Goal: Task Accomplishment & Management: Complete application form

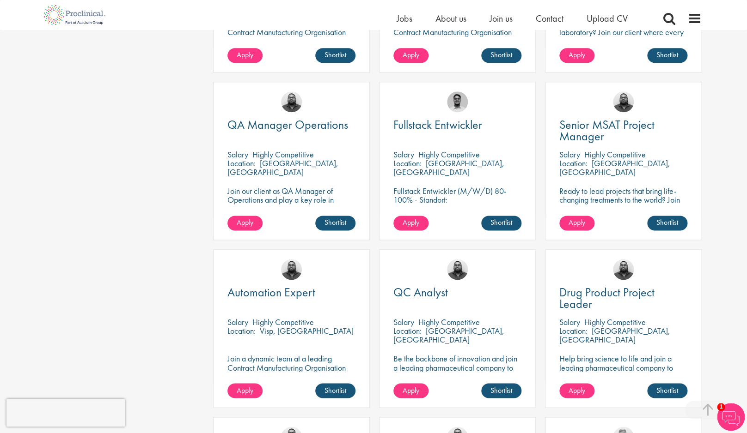
scroll to position [377, 0]
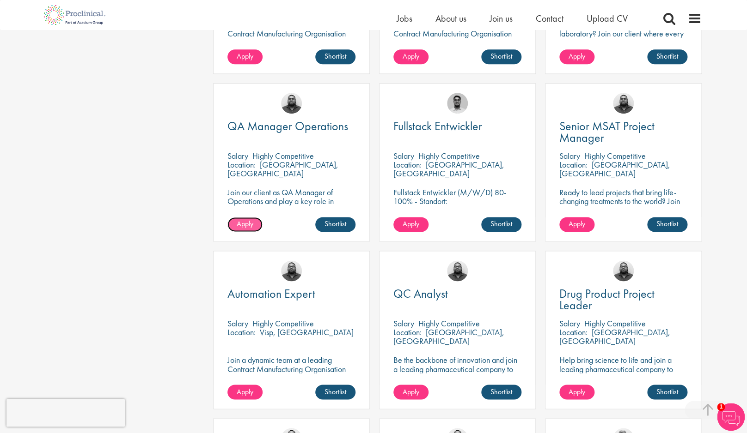
click at [243, 217] on link "Apply" at bounding box center [244, 224] width 35 height 15
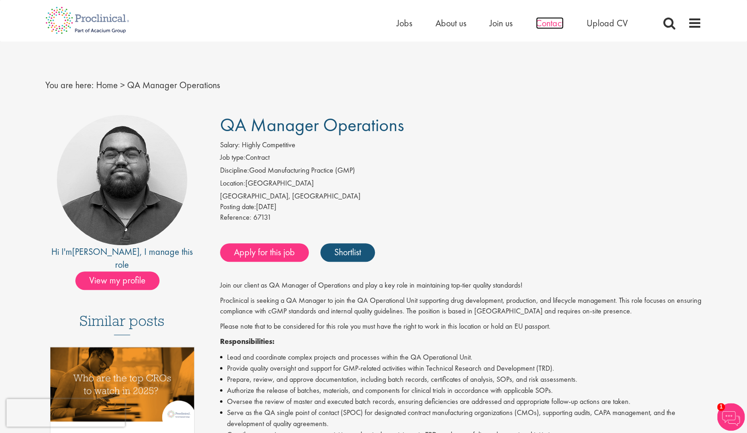
click at [557, 20] on span "Contact" at bounding box center [549, 23] width 28 height 12
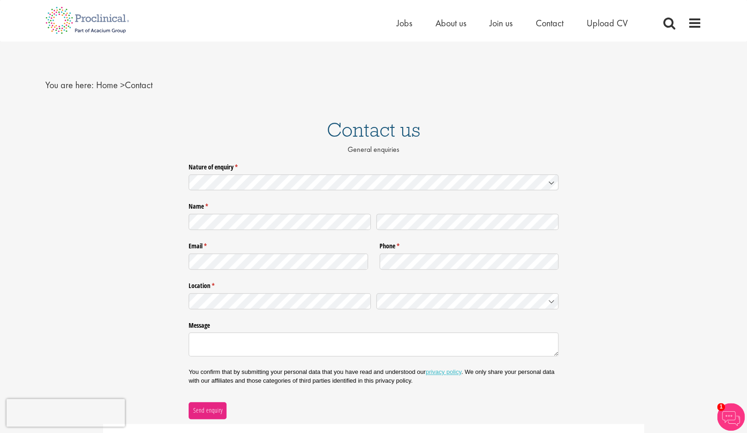
click at [504, 32] on div "Home Jobs About us Join us Contact Upload CV" at bounding box center [523, 25] width 254 height 18
click at [504, 27] on span "Join us" at bounding box center [500, 23] width 23 height 12
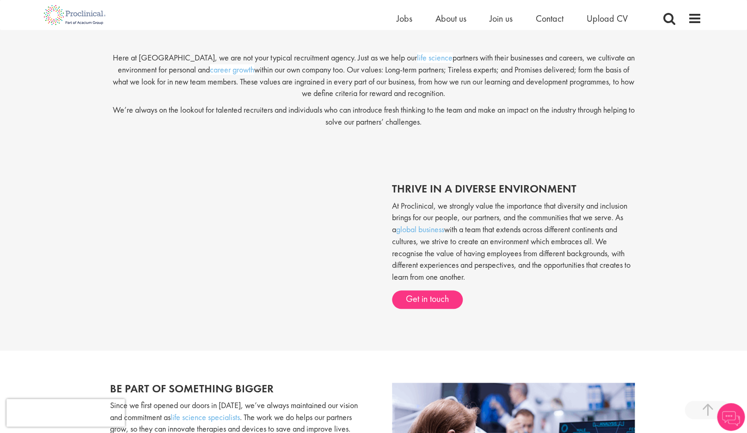
scroll to position [251, 0]
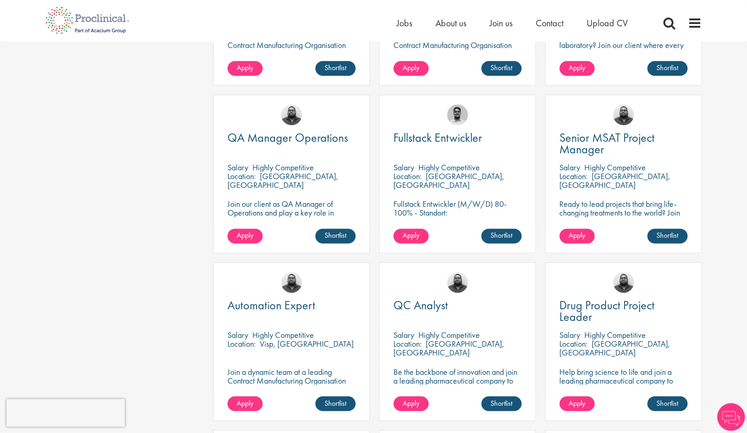
scroll to position [377, 0]
